Goal: Transaction & Acquisition: Purchase product/service

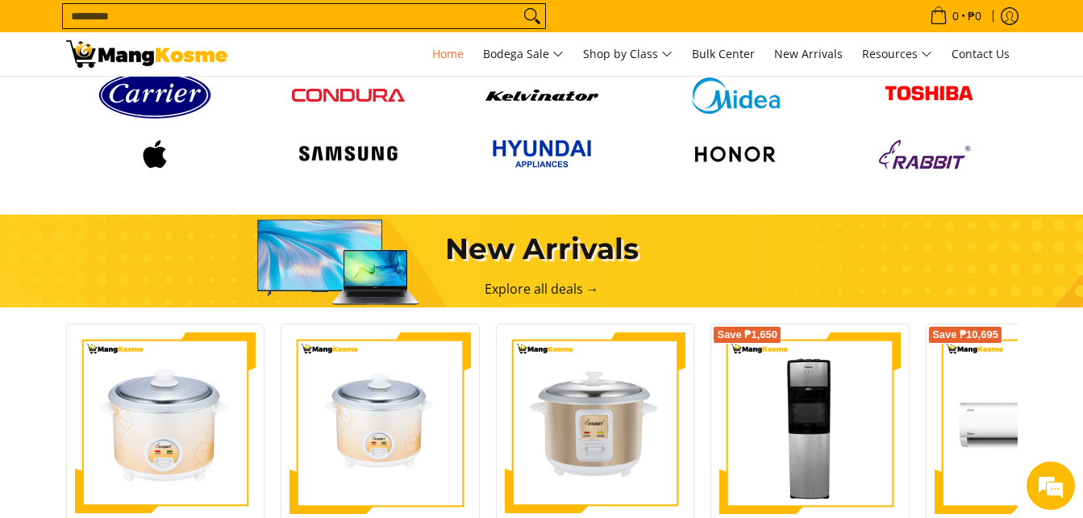
scroll to position [645, 0]
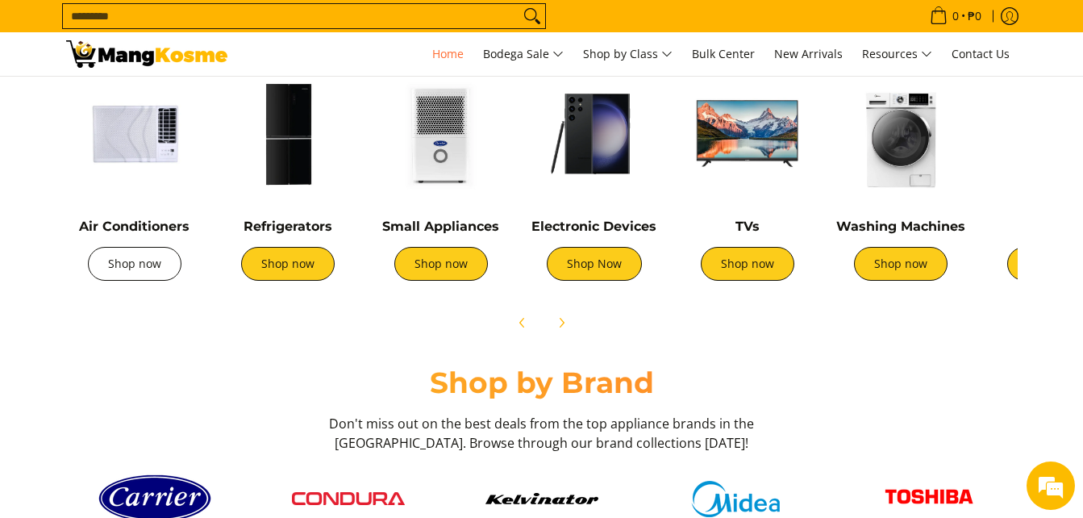
click at [150, 278] on link "Shop now" at bounding box center [135, 264] width 94 height 34
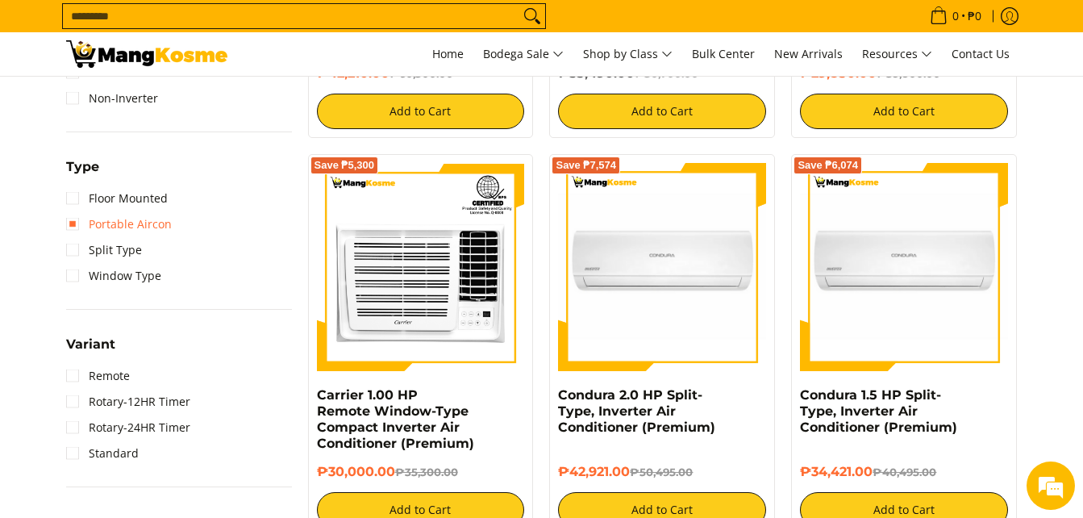
scroll to position [1049, 0]
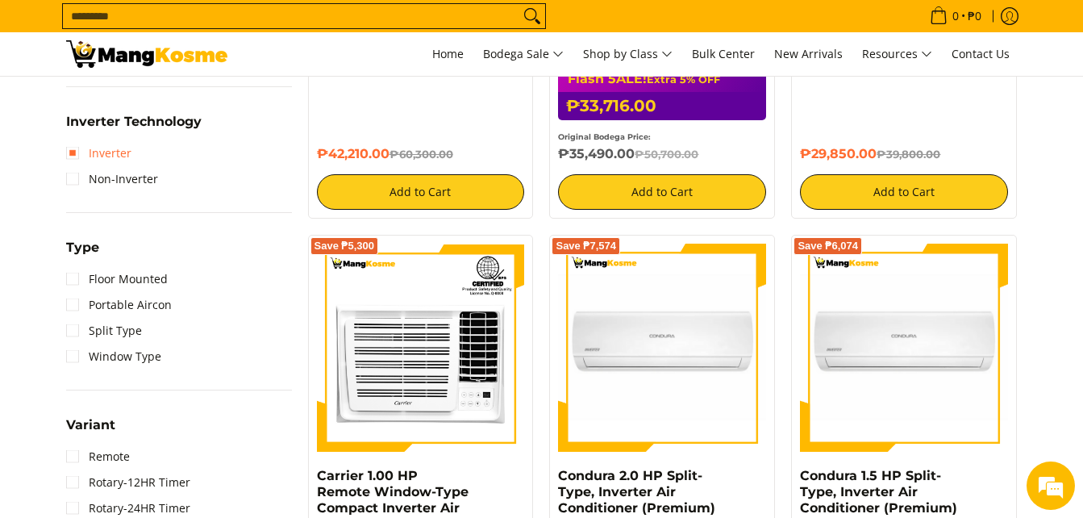
click at [74, 160] on link "Inverter" at bounding box center [98, 153] width 65 height 26
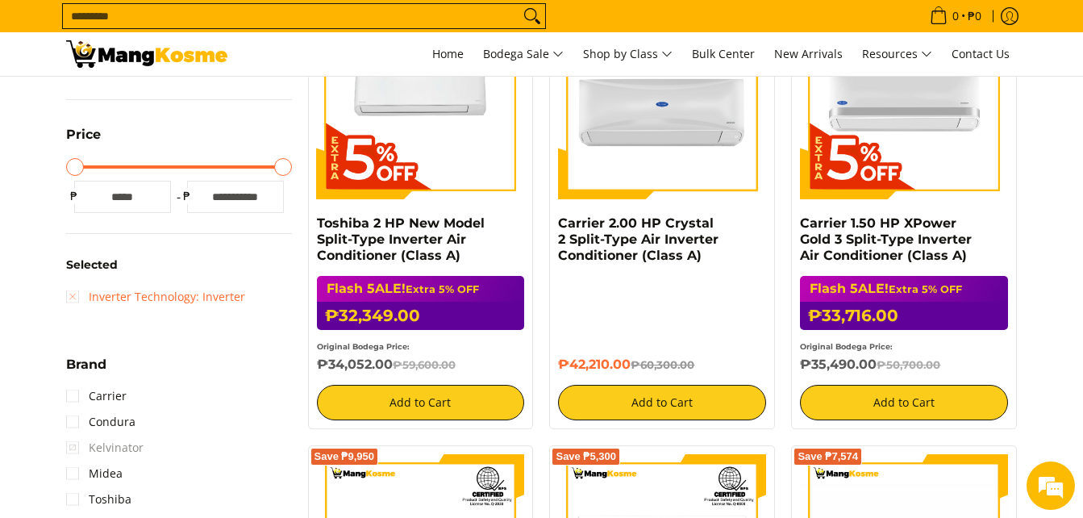
scroll to position [457, 0]
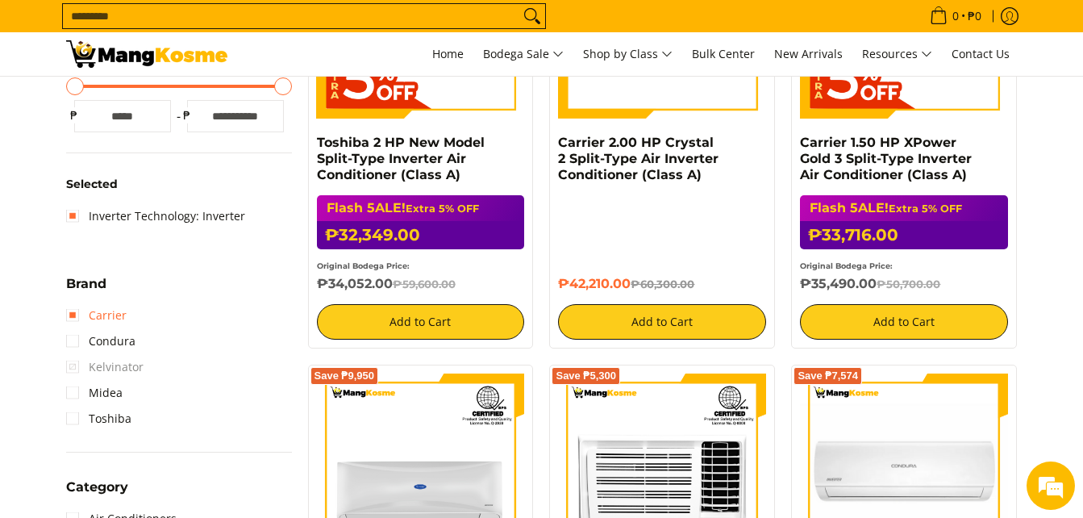
click at [108, 311] on link "Carrier" at bounding box center [96, 316] width 61 height 26
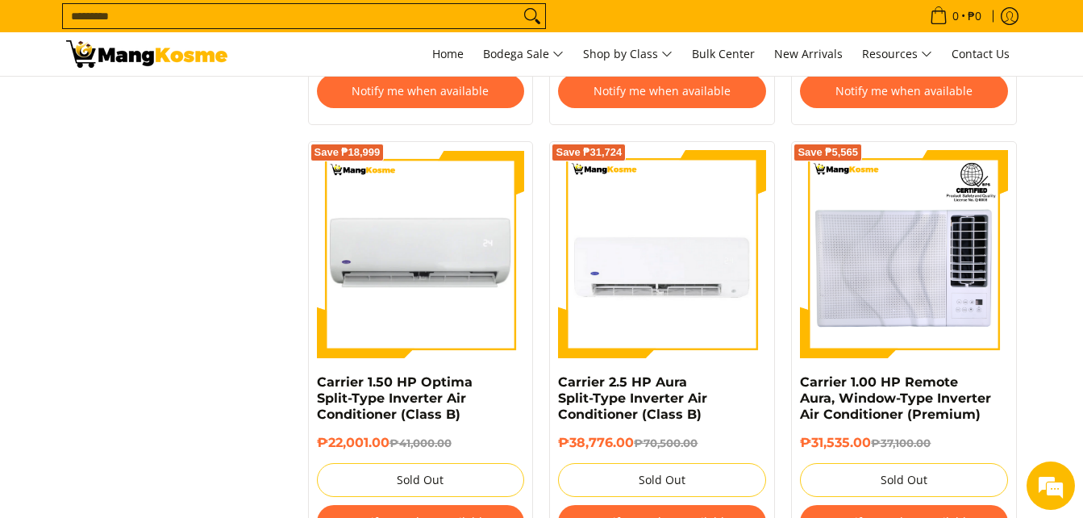
scroll to position [3361, 0]
